Goal: Information Seeking & Learning: Compare options

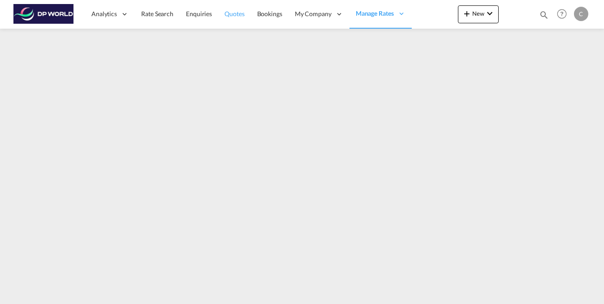
click at [229, 15] on span "Quotes" at bounding box center [234, 14] width 20 height 8
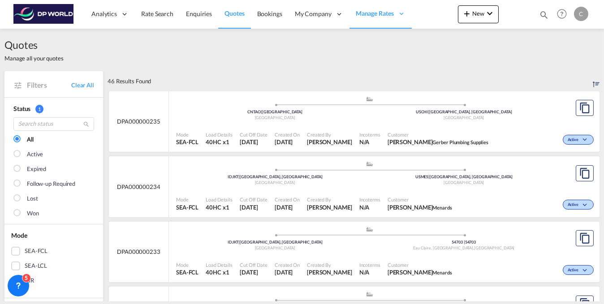
click at [20, 250] on div "SEA-FCL" at bounding box center [15, 251] width 9 height 9
click at [55, 127] on input "search" at bounding box center [53, 123] width 81 height 13
click at [87, 84] on link "Clear All" at bounding box center [82, 85] width 23 height 8
click at [157, 14] on span "Rate Search" at bounding box center [157, 14] width 32 height 8
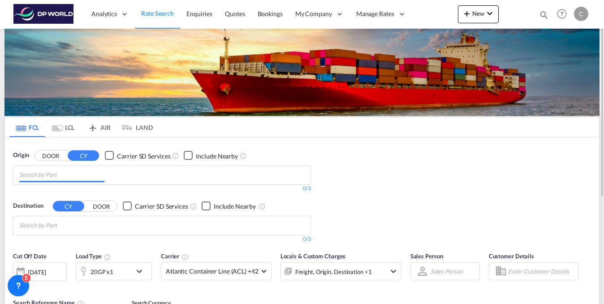
click at [59, 174] on input "Chips input." at bounding box center [61, 175] width 85 height 14
type input "ㅙ"
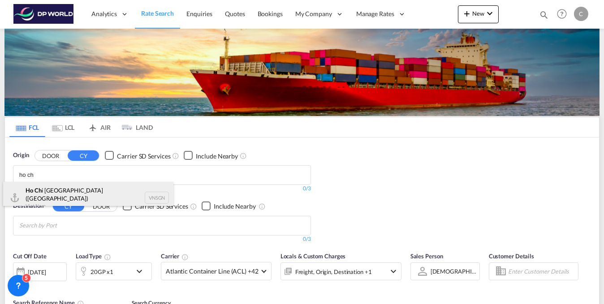
type input "ho ch"
click at [56, 192] on div "Ho Ch i [GEOGRAPHIC_DATA] ([GEOGRAPHIC_DATA]) Viet Nam VNSGN" at bounding box center [88, 198] width 170 height 32
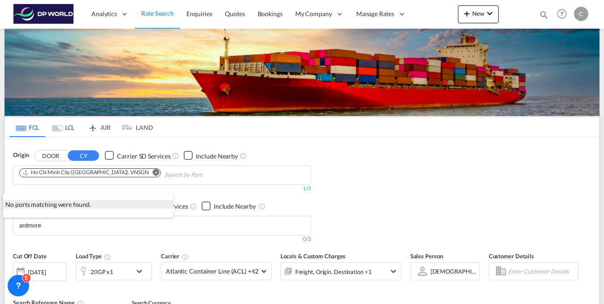
click at [55, 209] on div "No ports matching were found." at bounding box center [88, 204] width 170 height 9
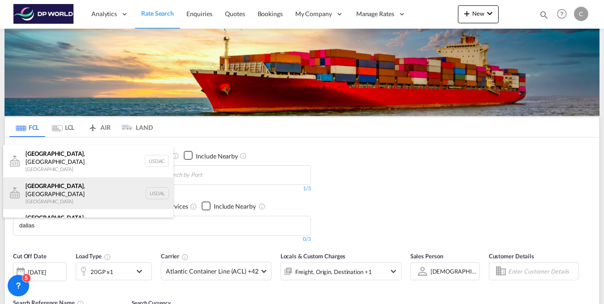
type input "dallas"
click at [88, 187] on div "[GEOGRAPHIC_DATA] , [GEOGRAPHIC_DATA] [GEOGRAPHIC_DATA] USDAL" at bounding box center [88, 193] width 170 height 32
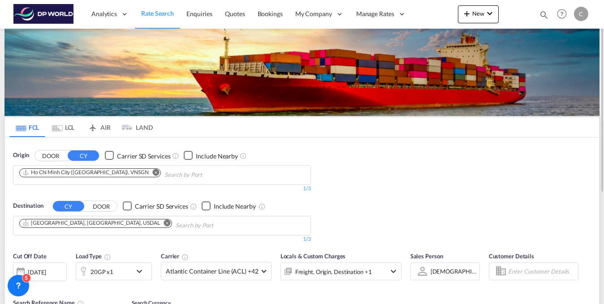
scroll to position [135, 0]
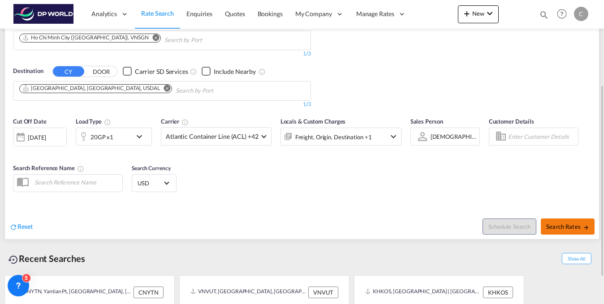
click at [566, 220] on button "Search Rates" at bounding box center [568, 227] width 54 height 16
type input "VNSGN to USDAL / [DATE]"
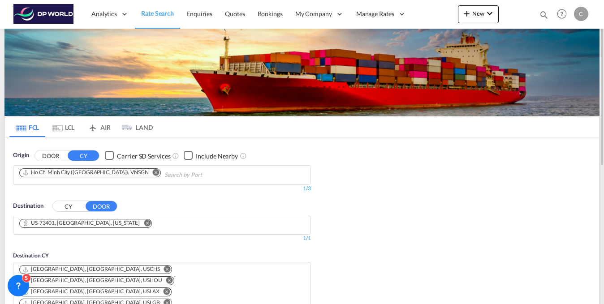
click at [144, 223] on md-icon "Remove" at bounding box center [147, 223] width 7 height 7
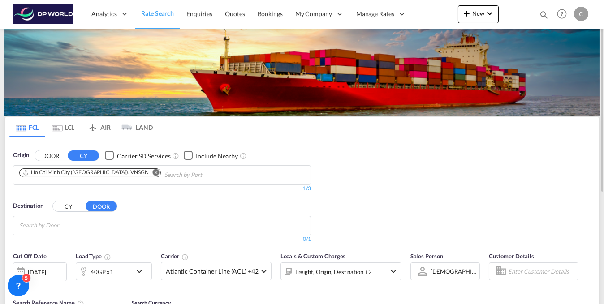
click at [66, 207] on button "CY" at bounding box center [68, 206] width 31 height 10
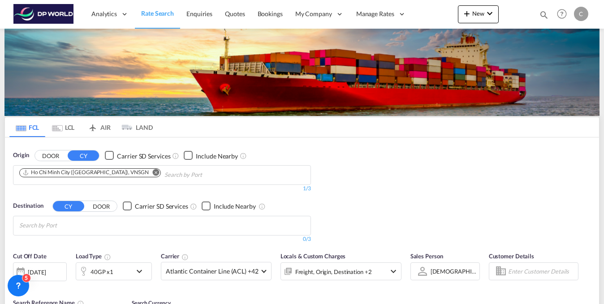
click at [66, 220] on input "Search by Port" at bounding box center [61, 226] width 85 height 14
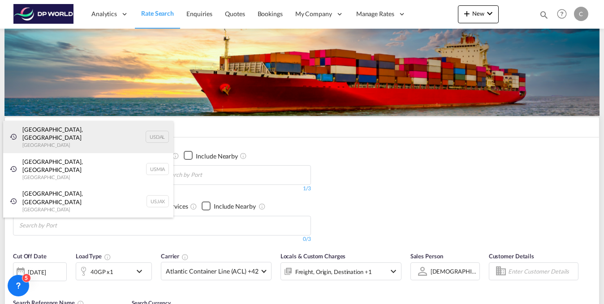
click at [56, 130] on div "[GEOGRAPHIC_DATA], [GEOGRAPHIC_DATA] [GEOGRAPHIC_DATA] USDAL" at bounding box center [88, 137] width 170 height 32
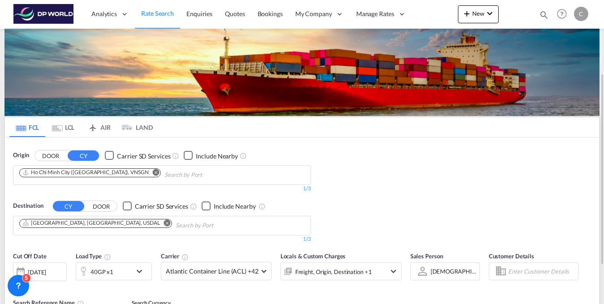
scroll to position [135, 0]
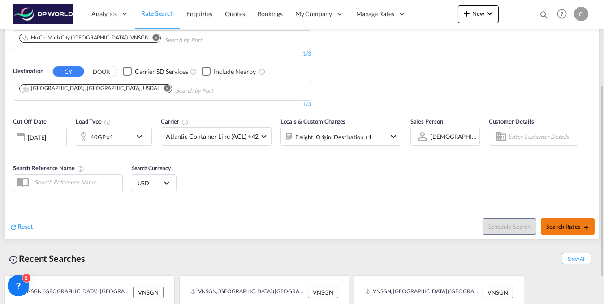
click at [577, 226] on span "Search Rates" at bounding box center [567, 226] width 43 height 7
type input "VNSGN to USDAL / [DATE]"
